Goal: Task Accomplishment & Management: Manage account settings

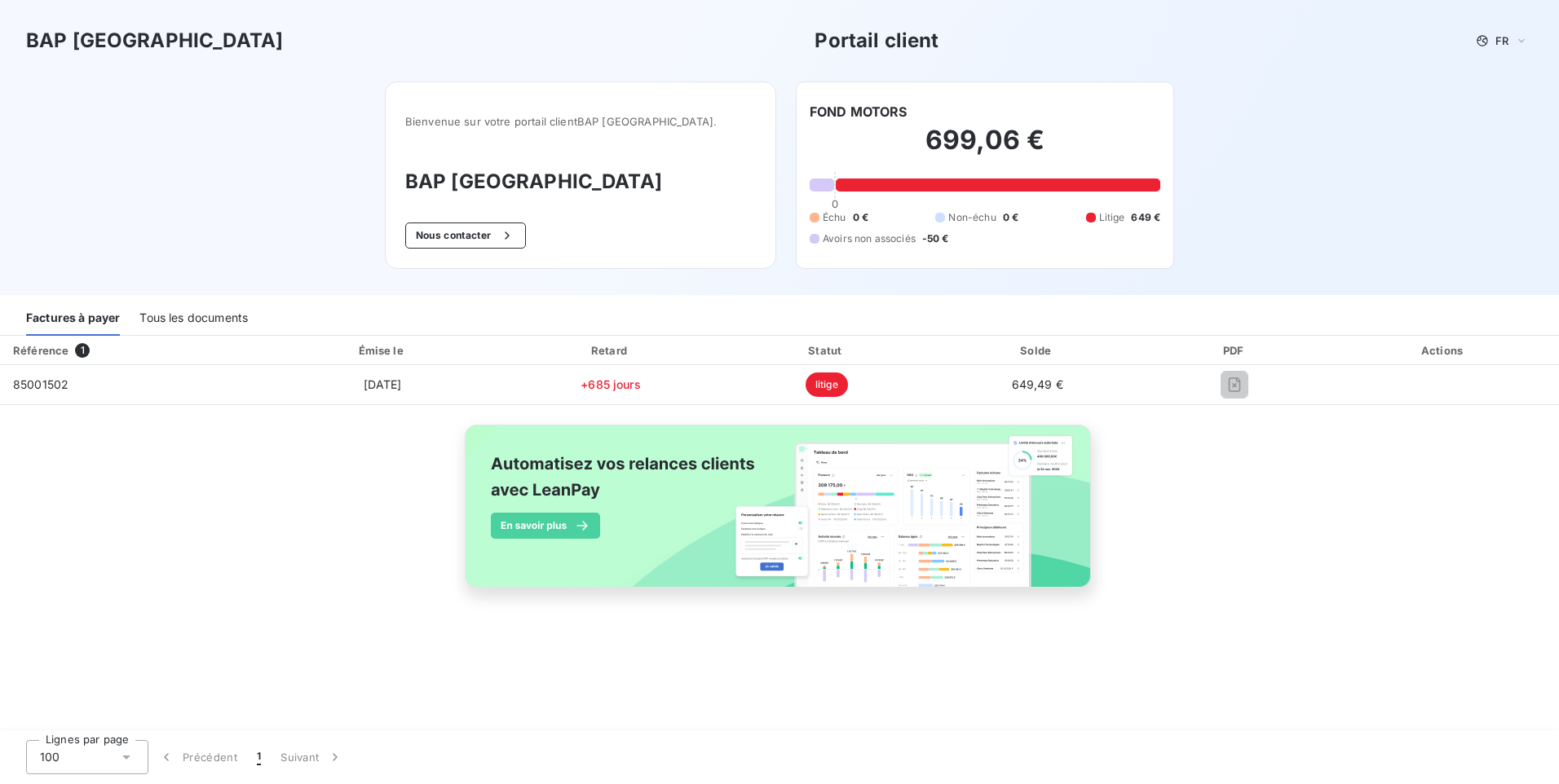
click at [174, 315] on div "Tous les documents" at bounding box center [193, 319] width 108 height 34
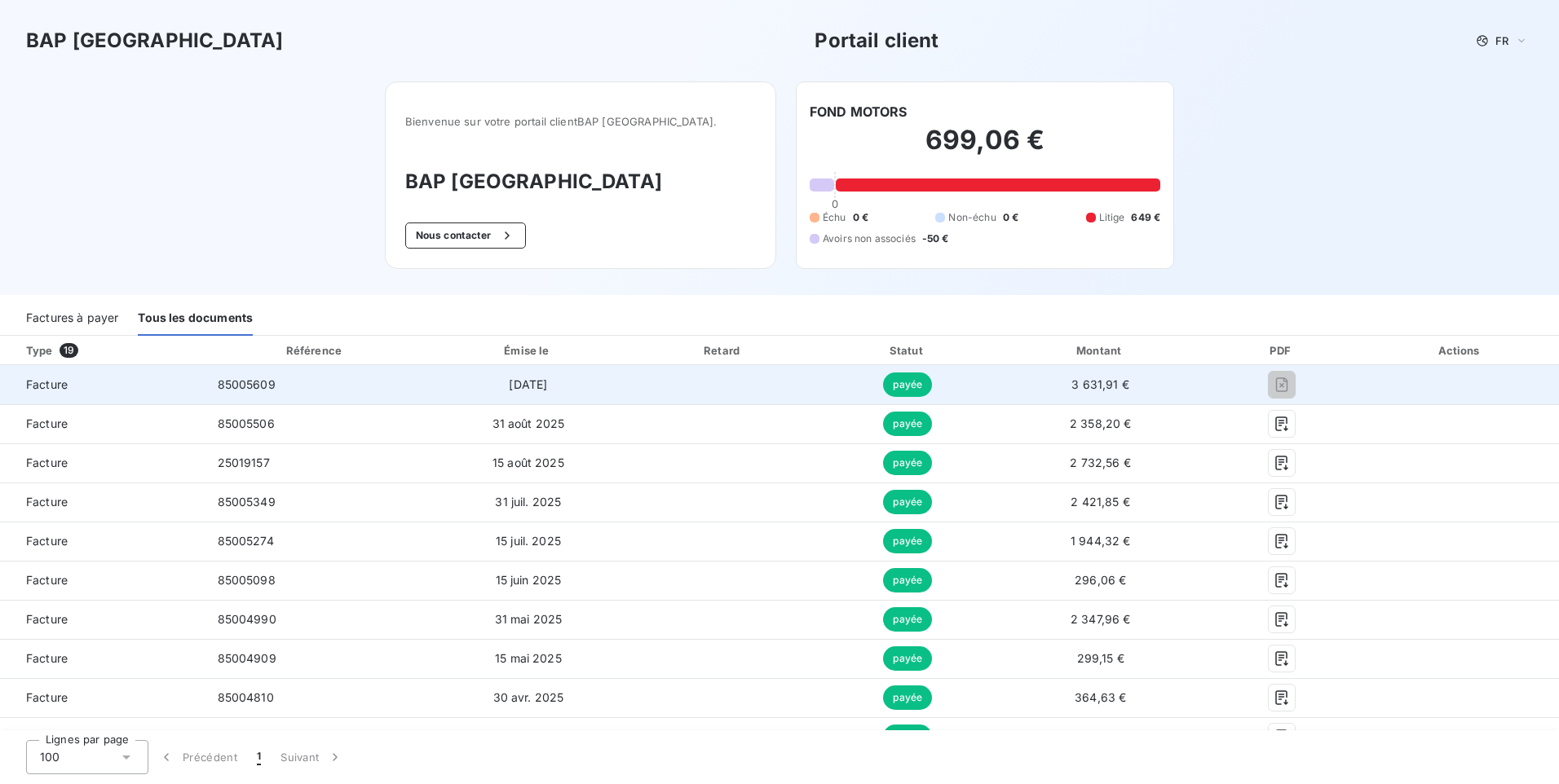
click at [1107, 386] on span "3 631,91 €" at bounding box center [1099, 384] width 58 height 14
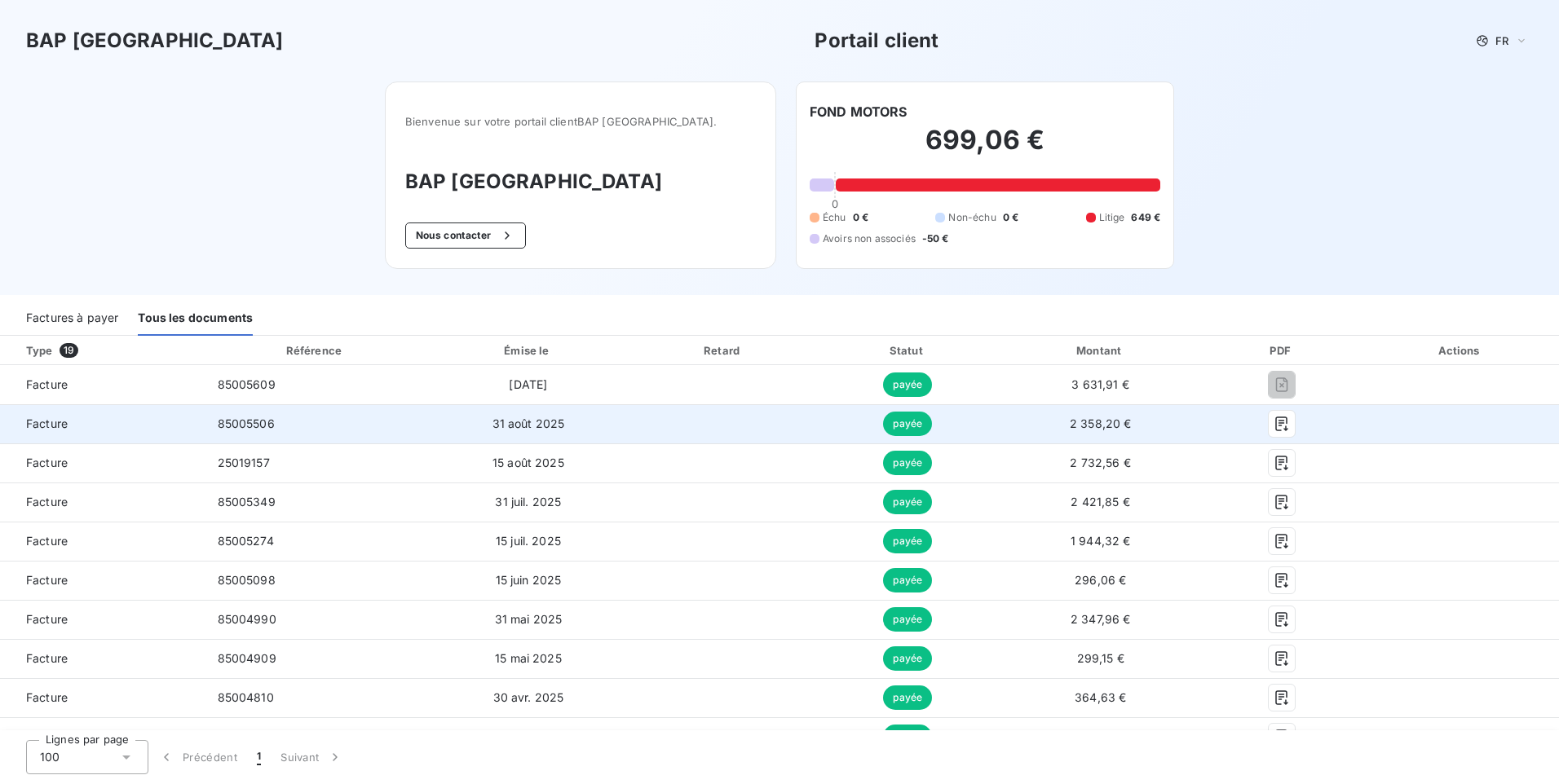
click at [1075, 416] on span "2 358,20 €" at bounding box center [1100, 423] width 62 height 14
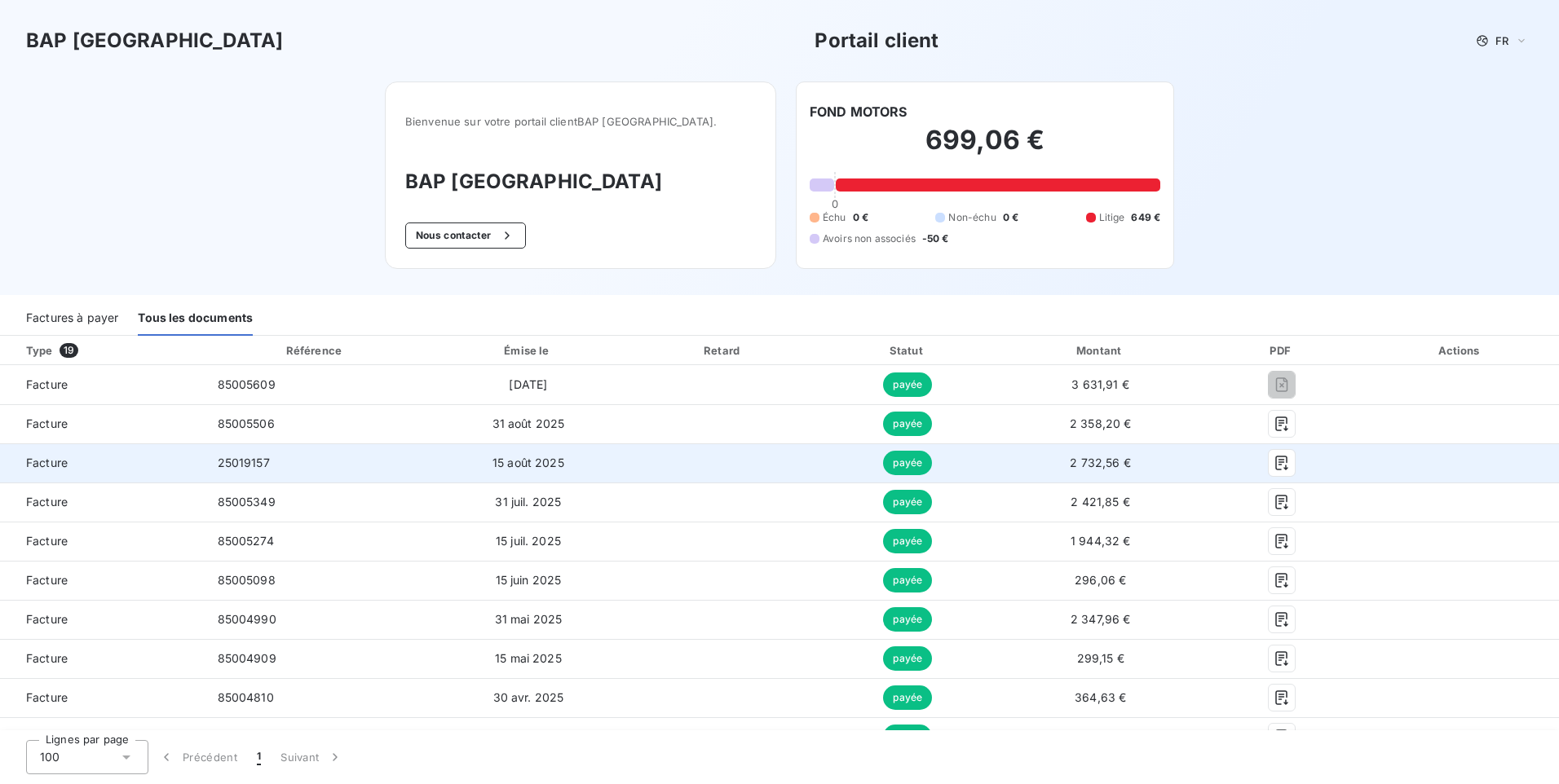
click at [1075, 457] on span "2 732,56 €" at bounding box center [1099, 463] width 61 height 14
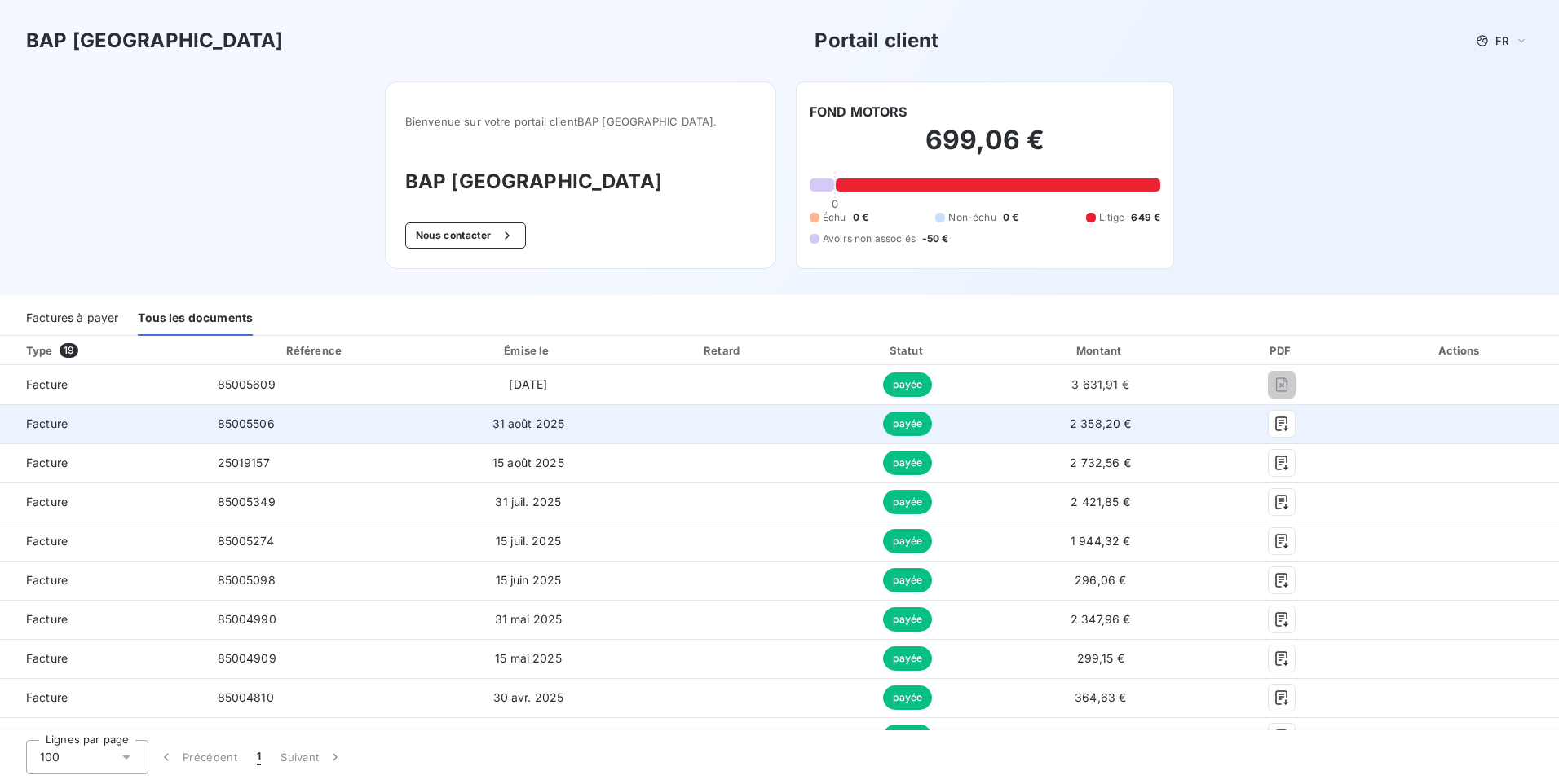
click at [1075, 425] on span "2 358,20 €" at bounding box center [1100, 423] width 62 height 14
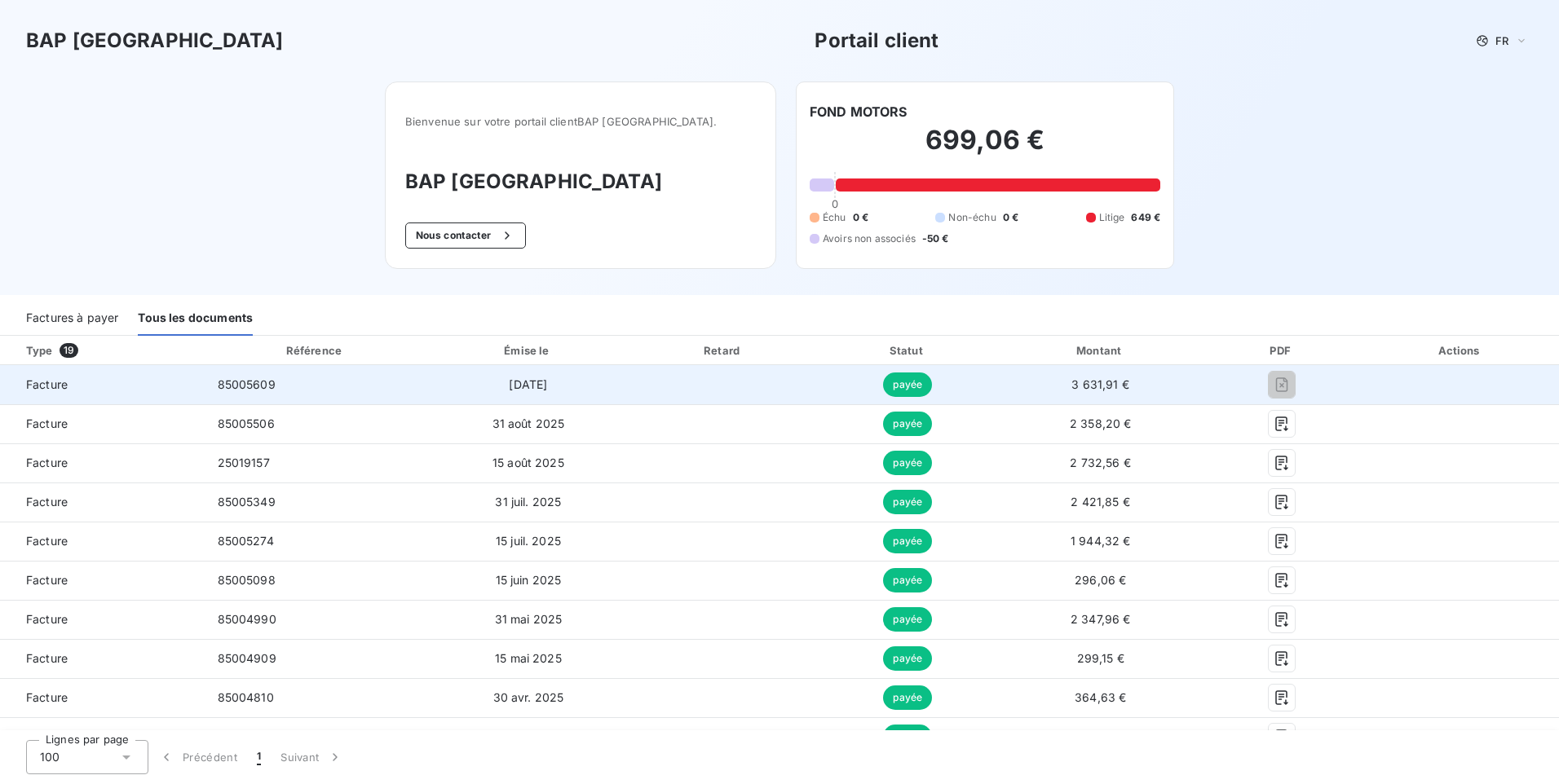
click at [1061, 388] on td "3 631,91 €" at bounding box center [1100, 385] width 203 height 40
click at [509, 377] on span "15 sept. 2025" at bounding box center [527, 384] width 39 height 14
click at [512, 377] on span "15 sept. 2025" at bounding box center [527, 384] width 39 height 14
click at [509, 389] on span "15 sept. 2025" at bounding box center [527, 384] width 39 height 14
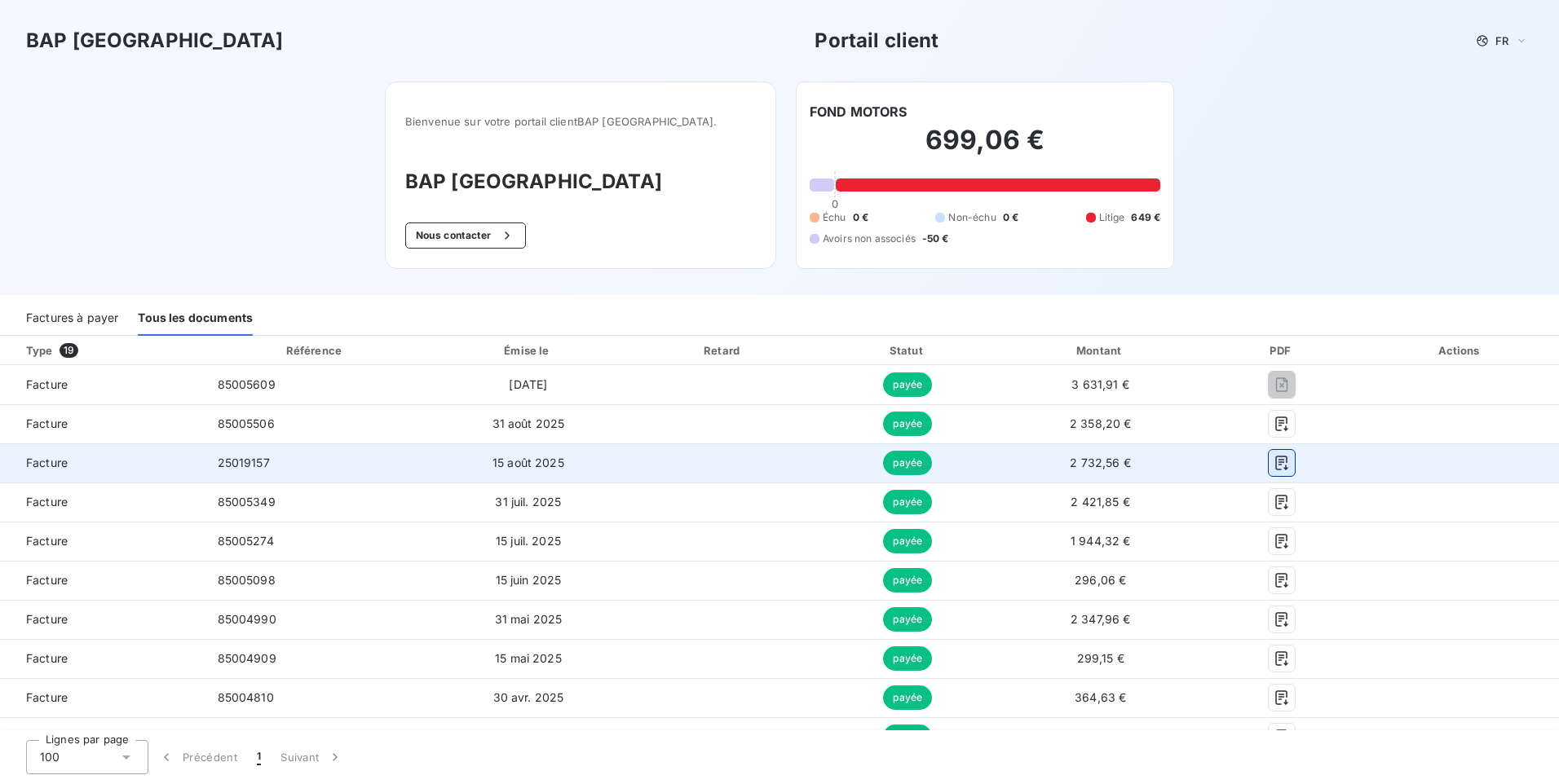
click at [1274, 463] on icon "button" at bounding box center [1282, 463] width 16 height 16
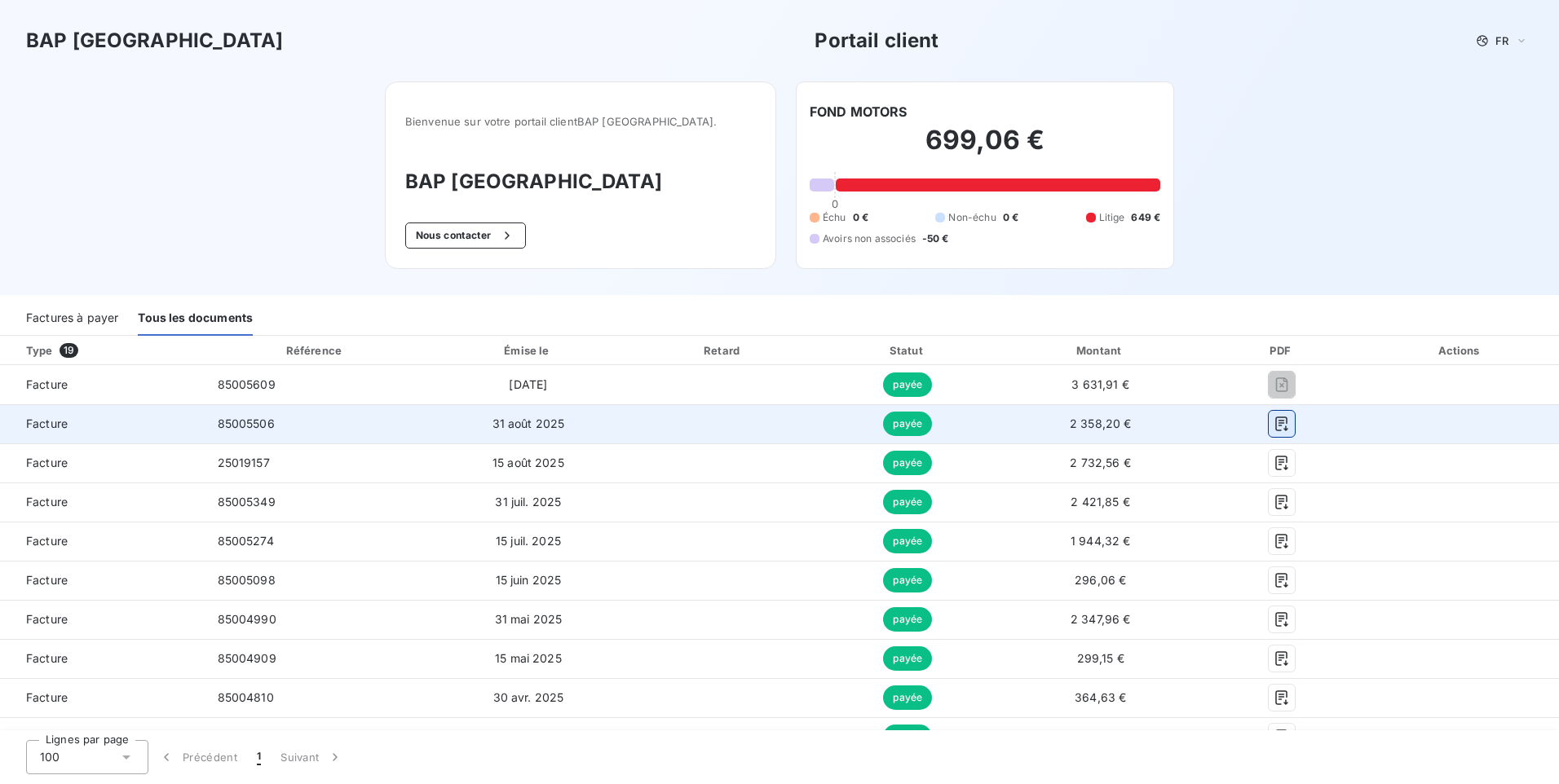
click at [1279, 420] on icon "button" at bounding box center [1282, 423] width 16 height 16
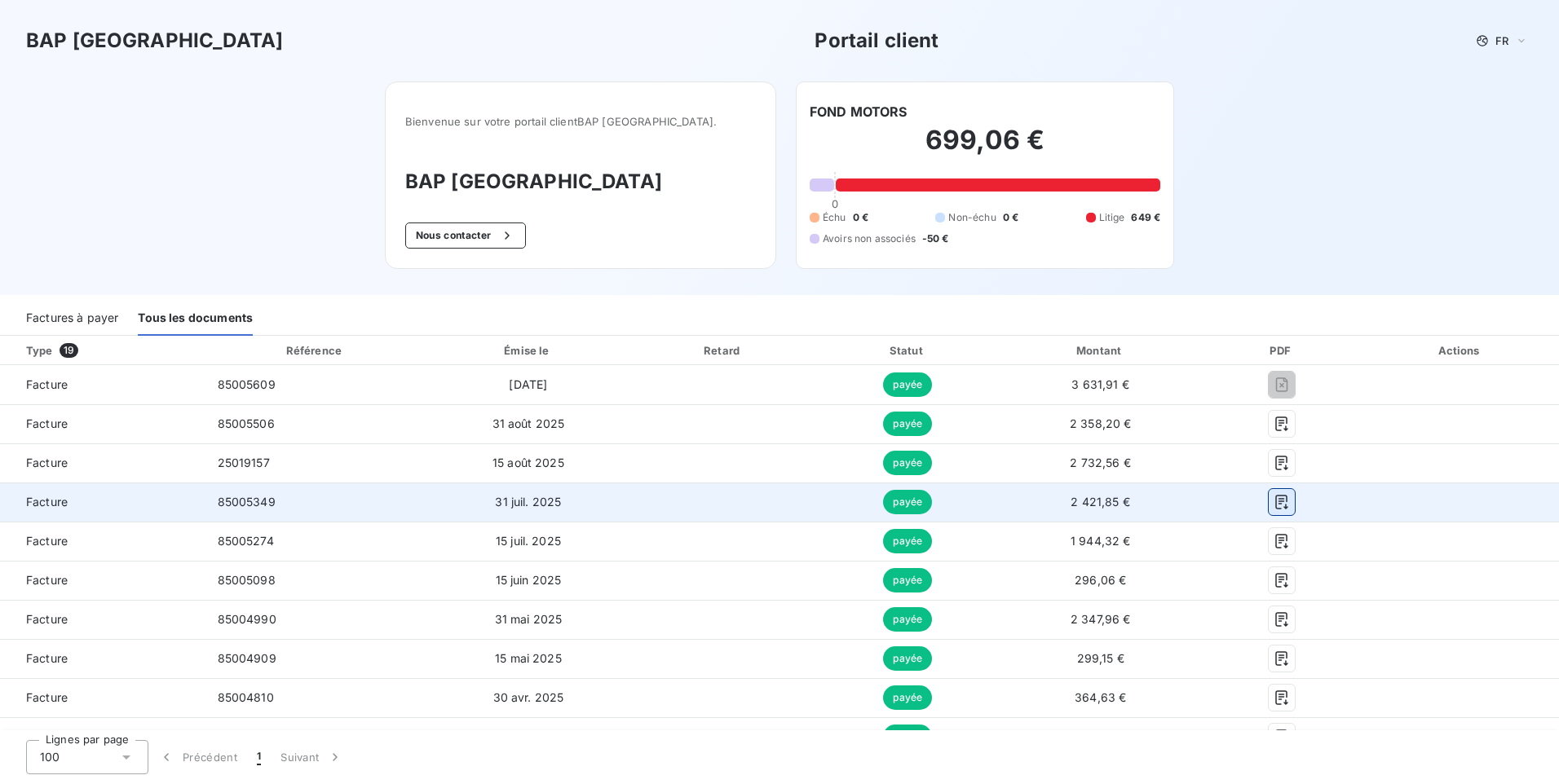
click at [1272, 489] on button "button" at bounding box center [1282, 501] width 26 height 26
